Goal: Transaction & Acquisition: Purchase product/service

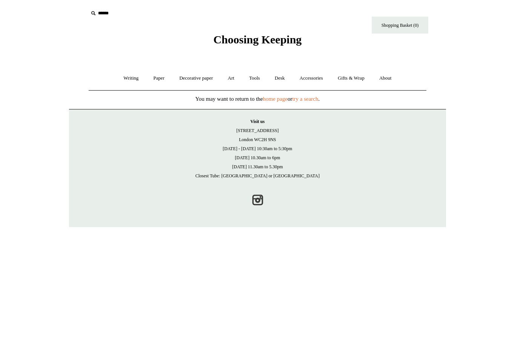
click at [236, 79] on link "Art +" at bounding box center [231, 78] width 20 height 20
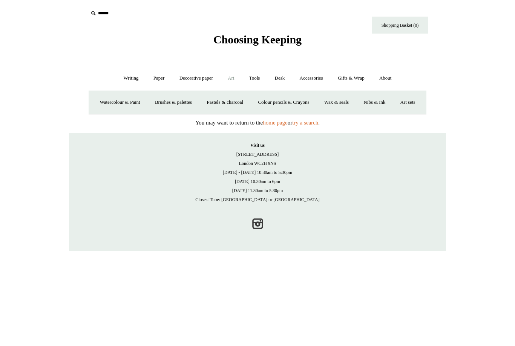
click at [250, 101] on link "Pastels & charcoal" at bounding box center [225, 102] width 50 height 20
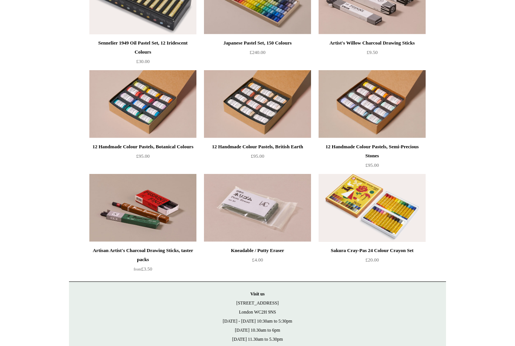
scroll to position [264, 0]
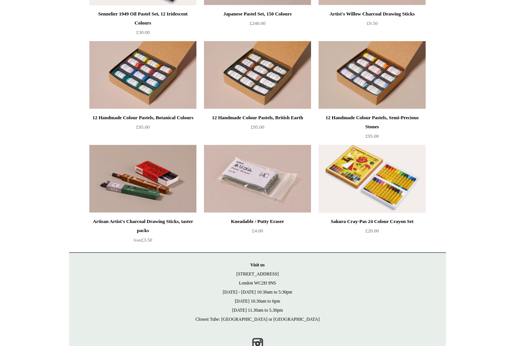
click at [385, 90] on img at bounding box center [372, 75] width 107 height 68
click at [400, 45] on img at bounding box center [372, 75] width 107 height 68
click at [389, 55] on img at bounding box center [372, 75] width 107 height 68
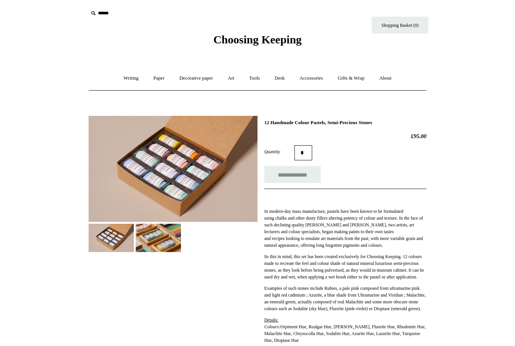
click at [124, 226] on img at bounding box center [111, 238] width 45 height 28
